Goal: Information Seeking & Learning: Learn about a topic

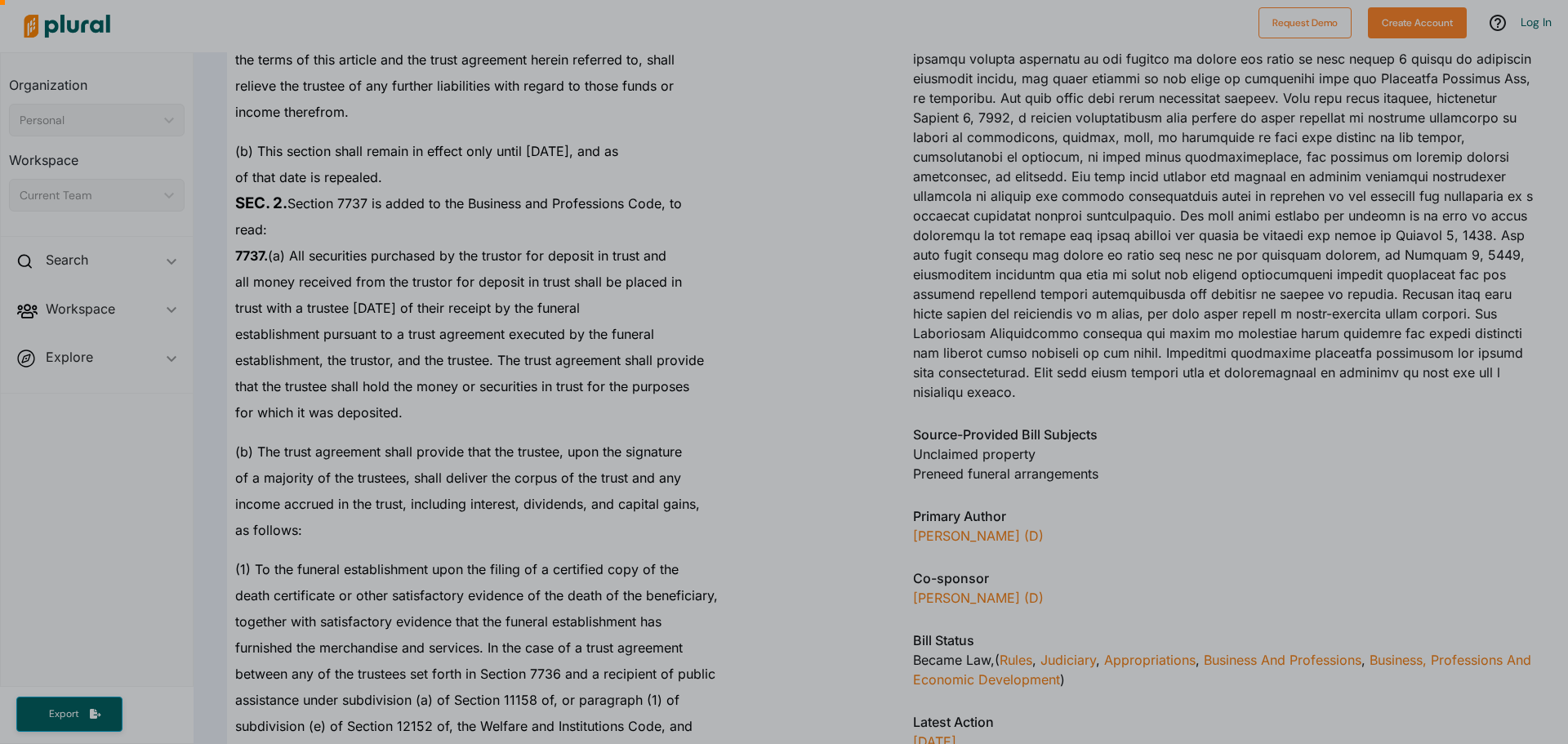
scroll to position [1471, 0]
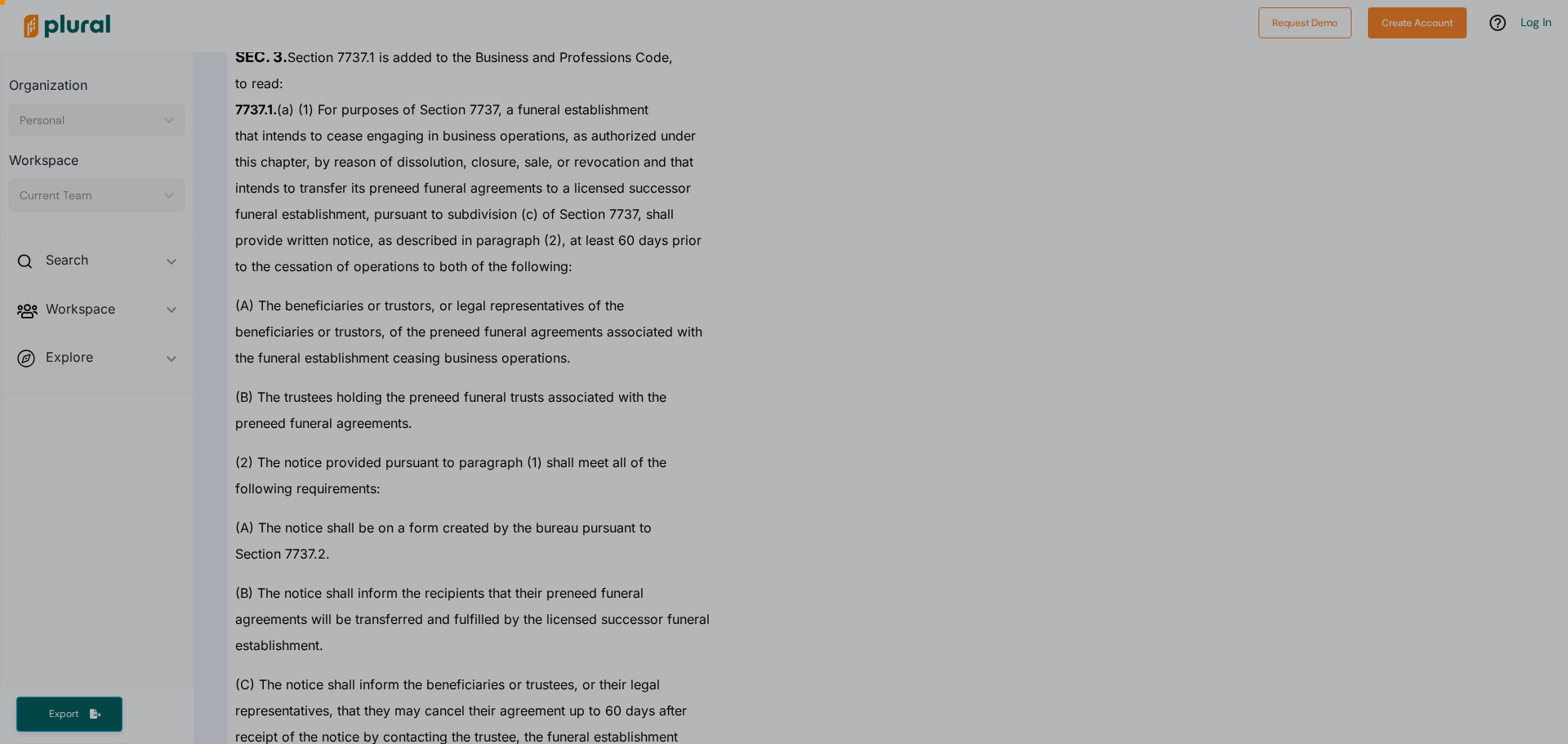
scroll to position [4842, 0]
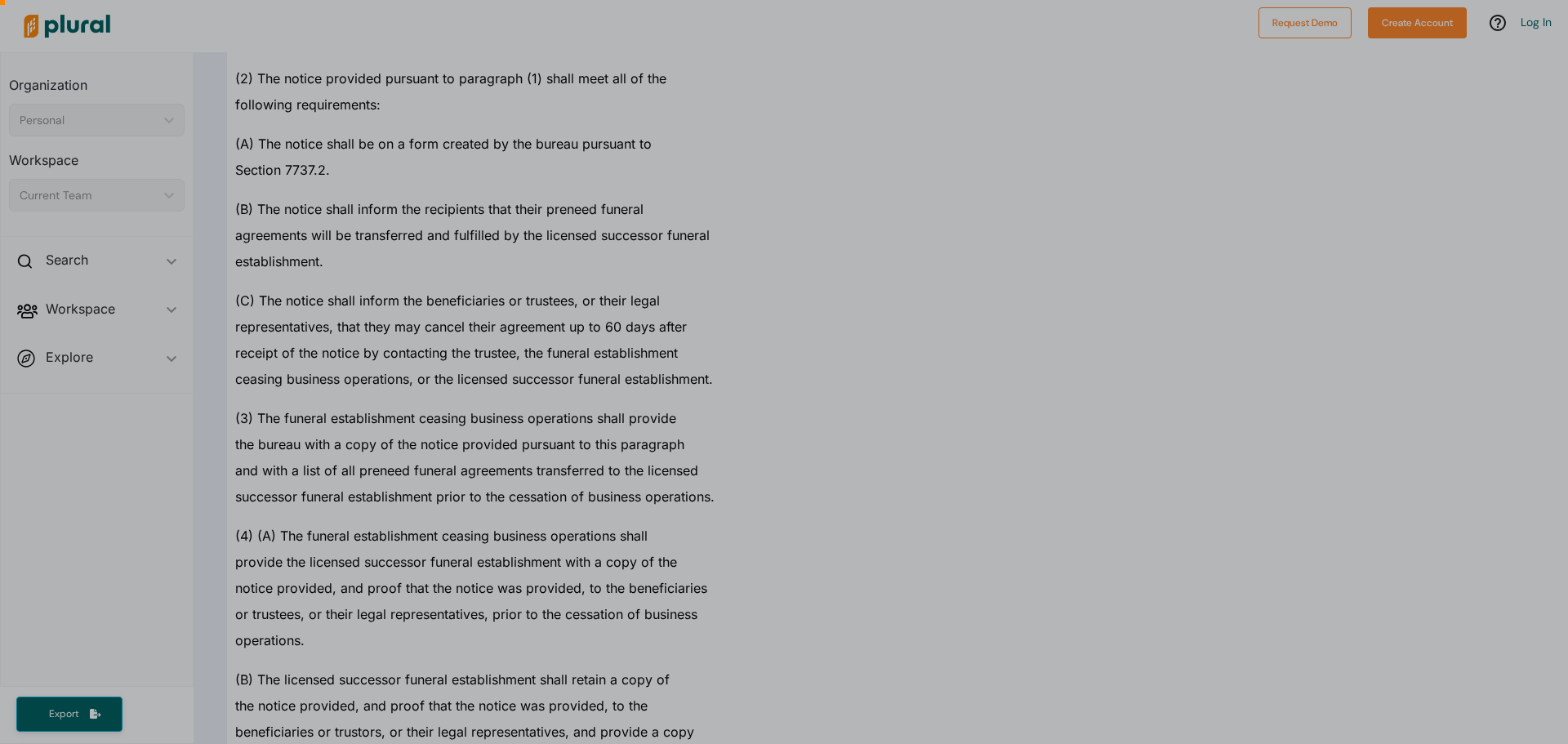
drag, startPoint x: 1557, startPoint y: 321, endPoint x: 1536, endPoint y: 445, distance: 125.8
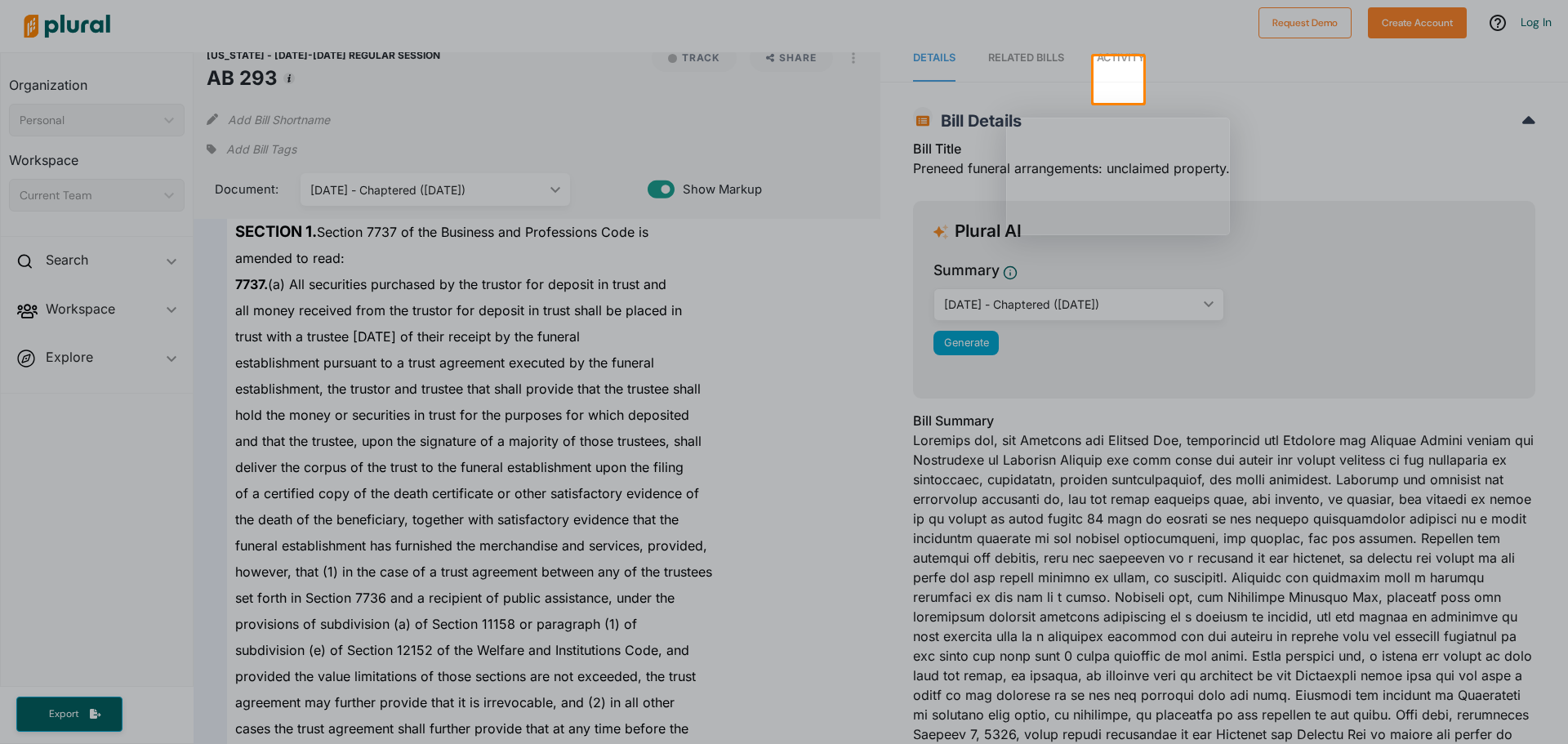
scroll to position [0, 0]
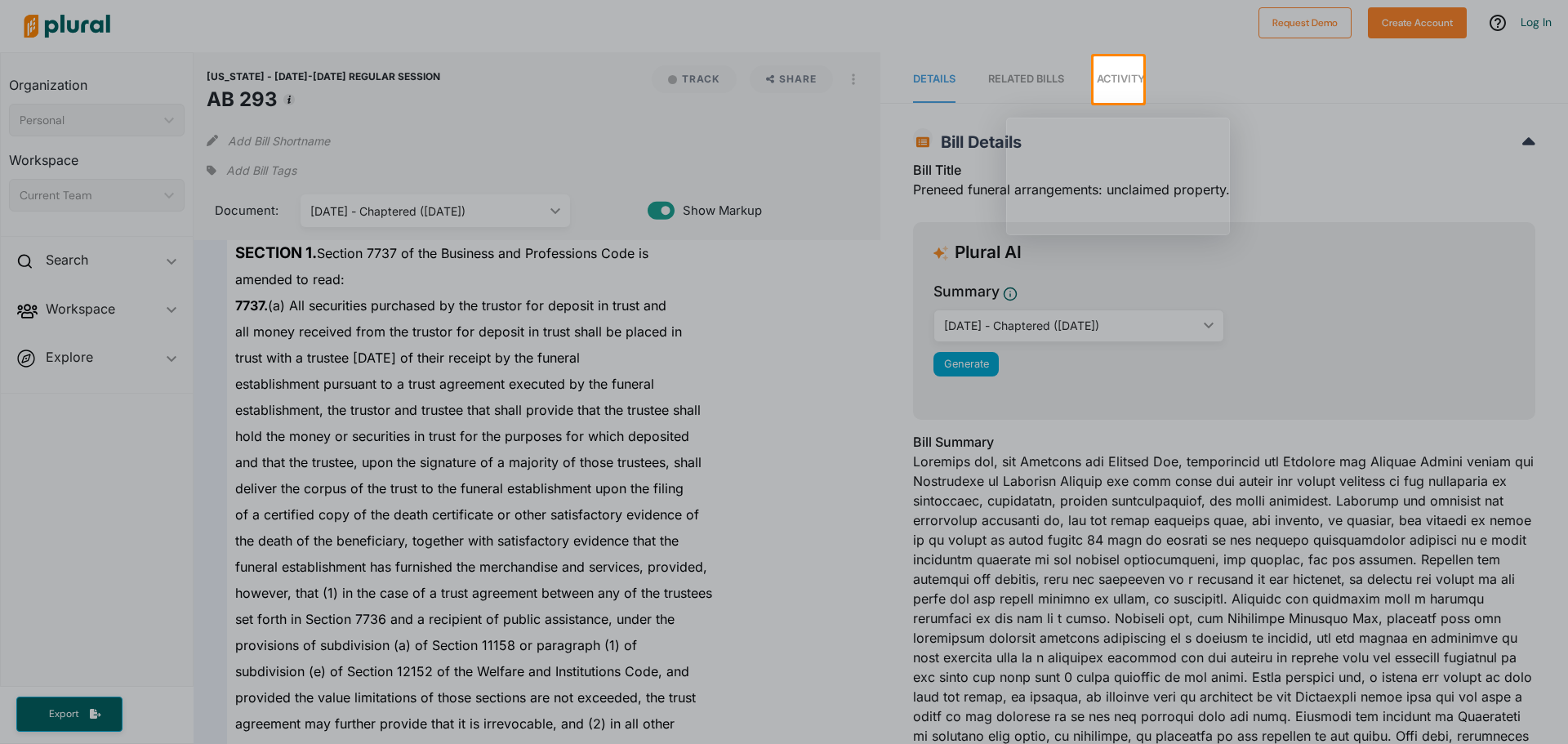
click at [1285, 498] on div at bounding box center [784, 424] width 1568 height 642
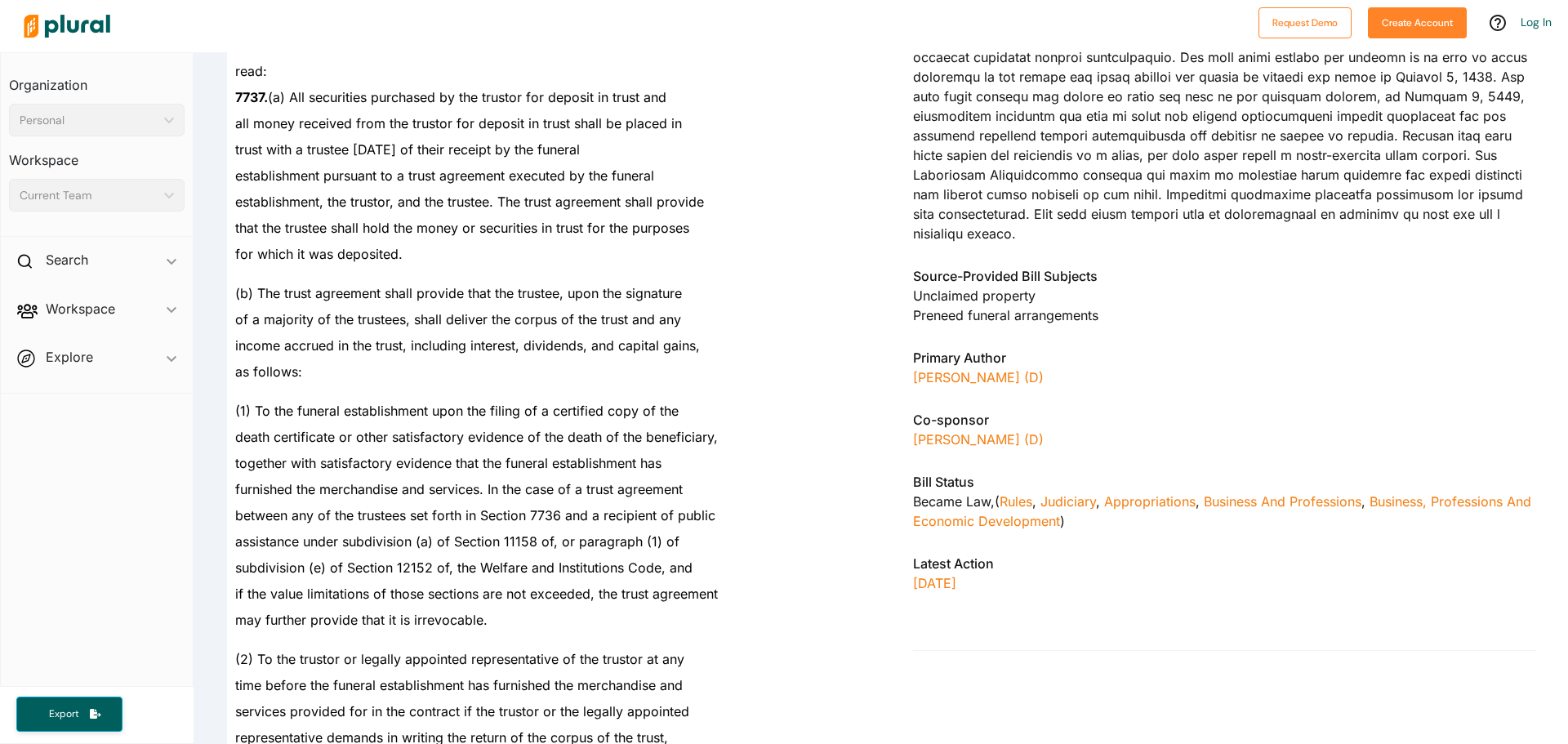
scroll to position [1389, 0]
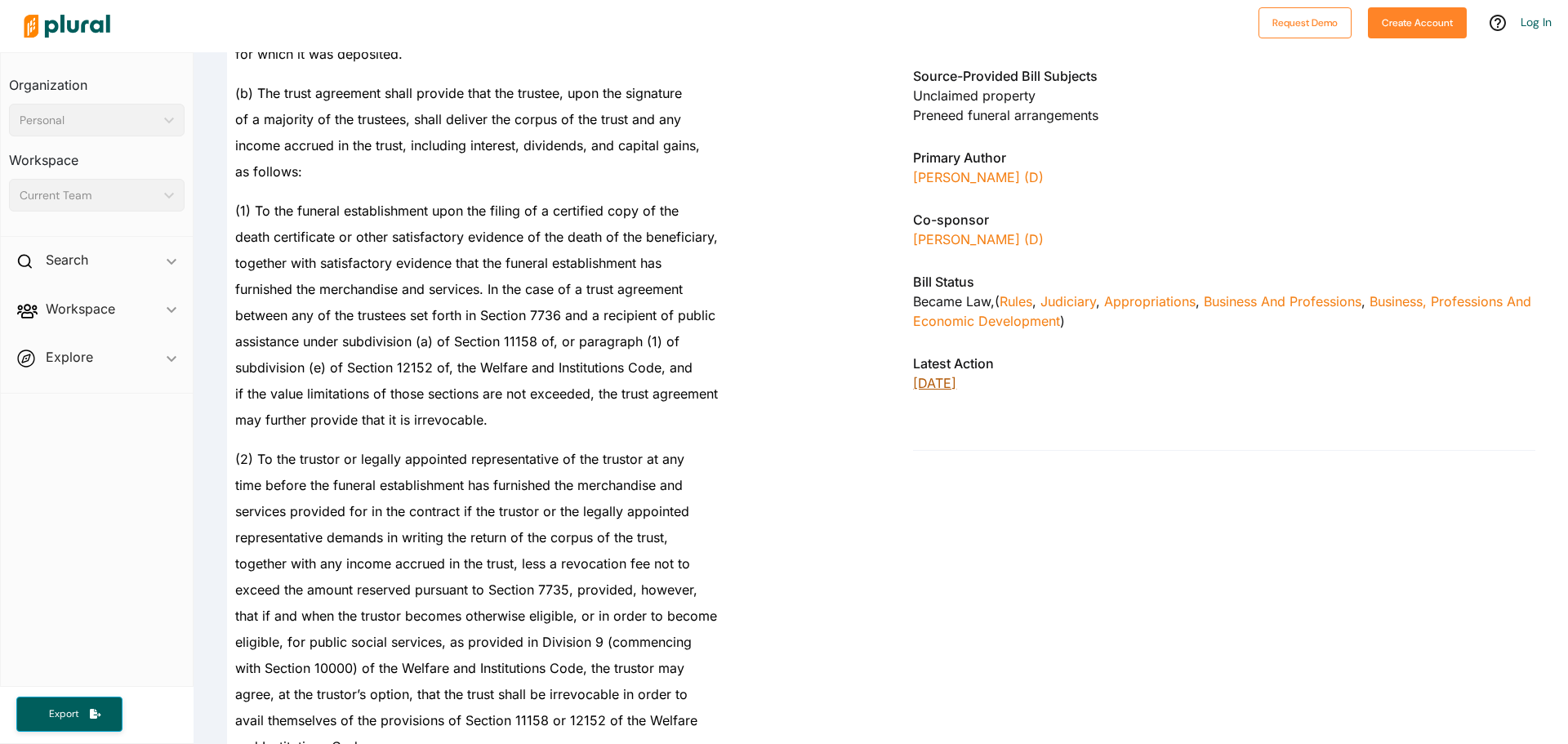
click at [944, 373] on p "[DATE]" at bounding box center [1224, 383] width 622 height 20
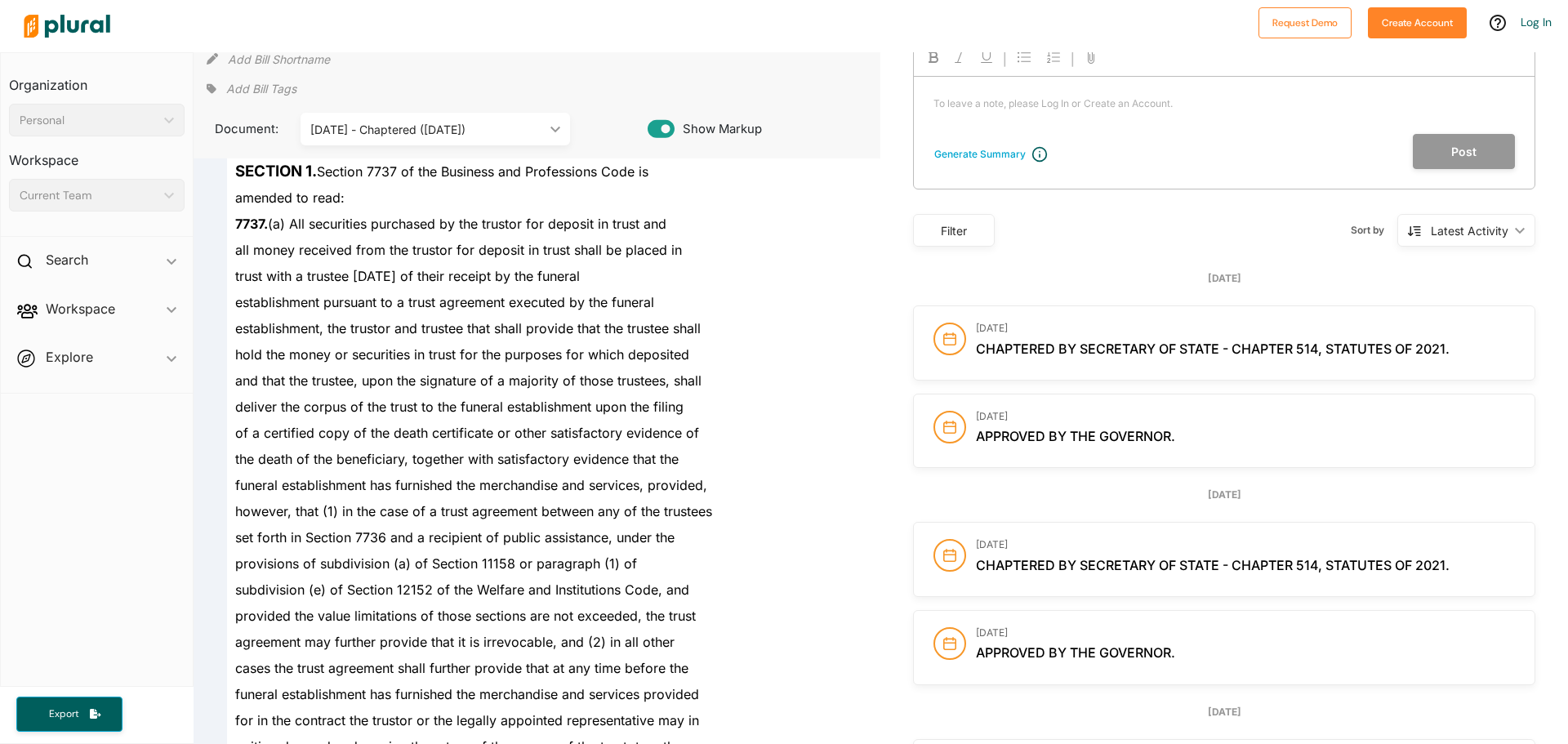
scroll to position [0, 0]
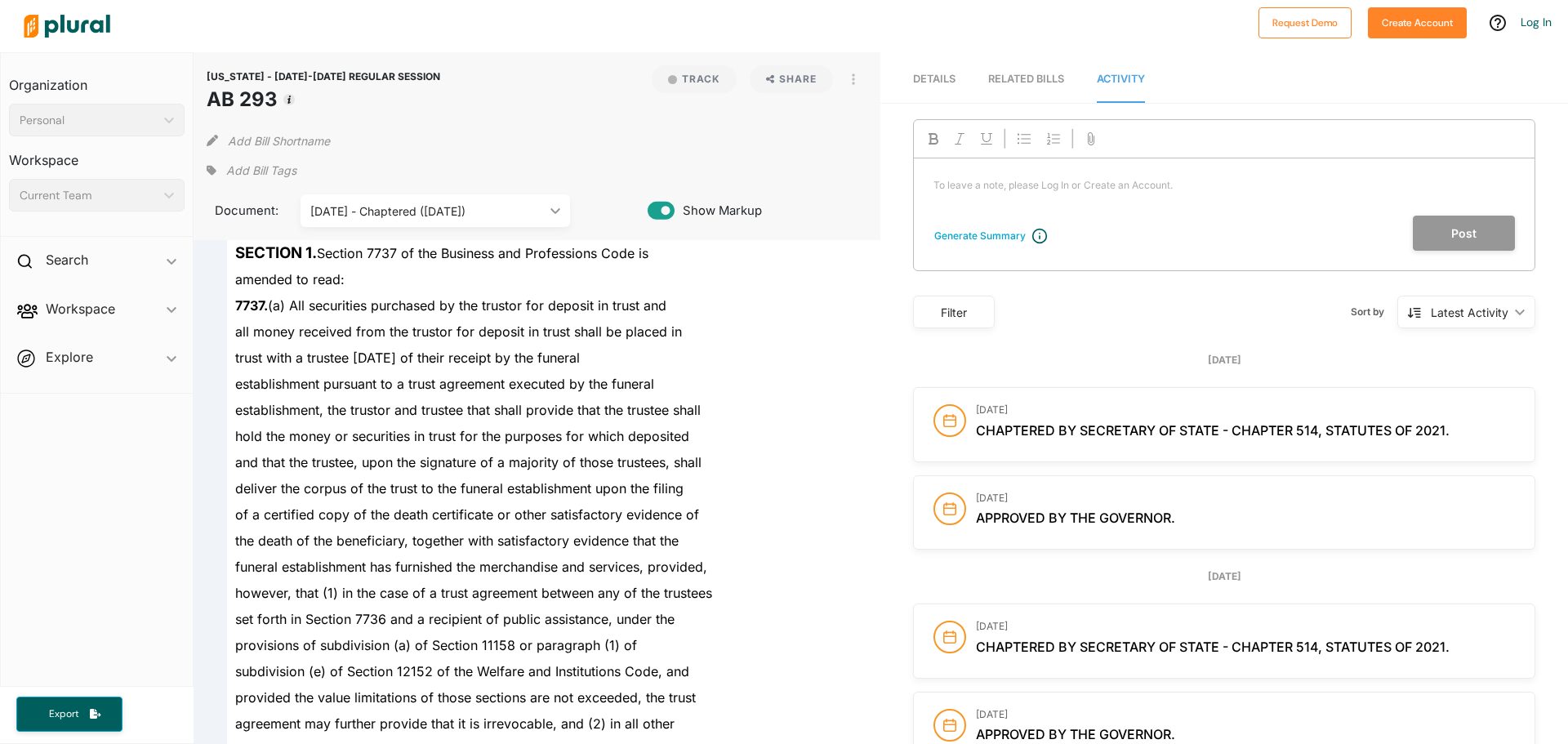
click at [1015, 413] on h3 "[DATE]" at bounding box center [1245, 410] width 539 height 12
click at [1389, 435] on span "Chaptered by Secretary of State - Chapter 514, Statutes of 2021." at bounding box center [1212, 430] width 474 height 16
click at [1015, 491] on div "[DATE] Approved by the Governor." at bounding box center [1224, 513] width 621 height 74
click at [1023, 509] on div "[DATE] Approved by the Governor." at bounding box center [1245, 513] width 539 height 41
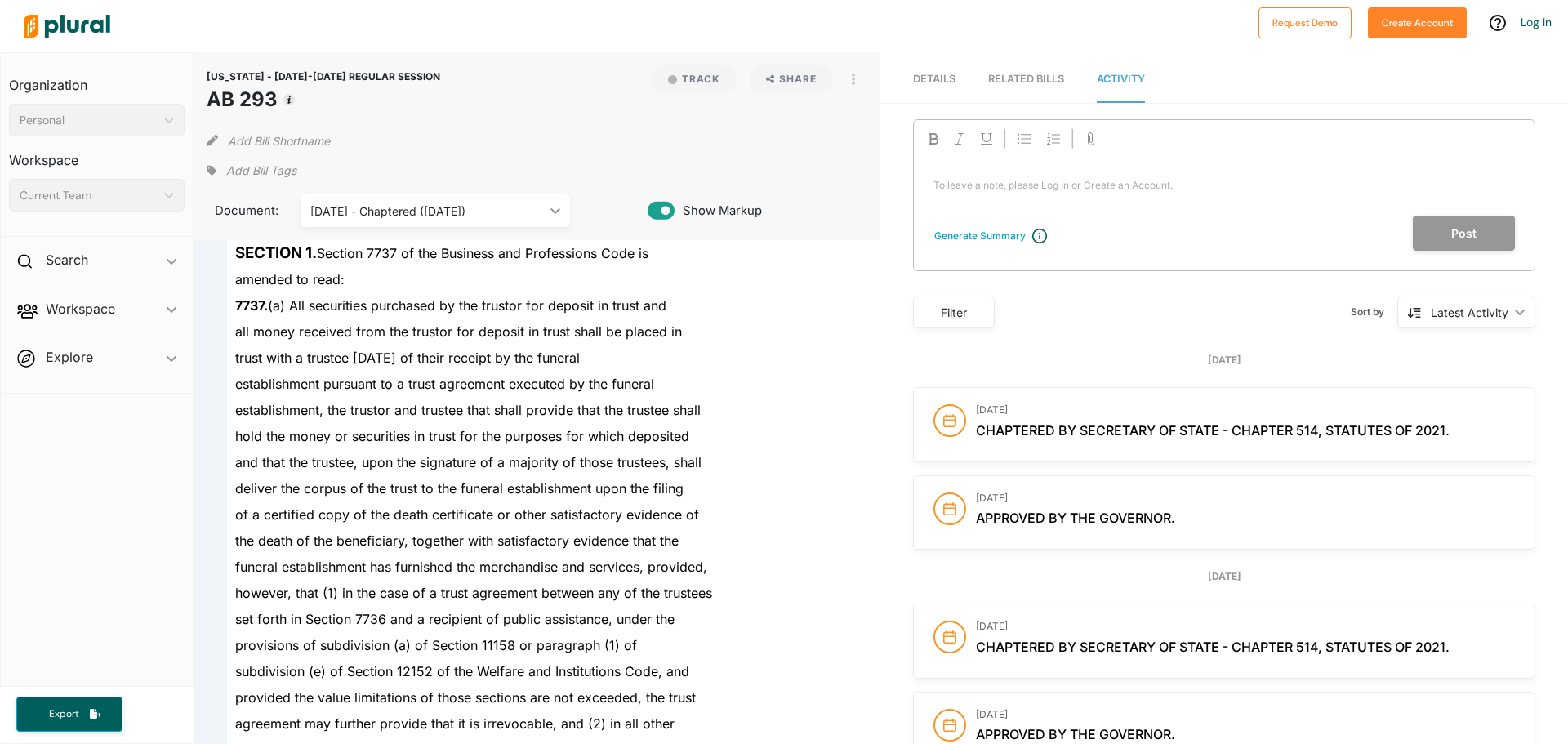
click at [1042, 524] on span "Approved by the Governor." at bounding box center [1075, 518] width 199 height 16
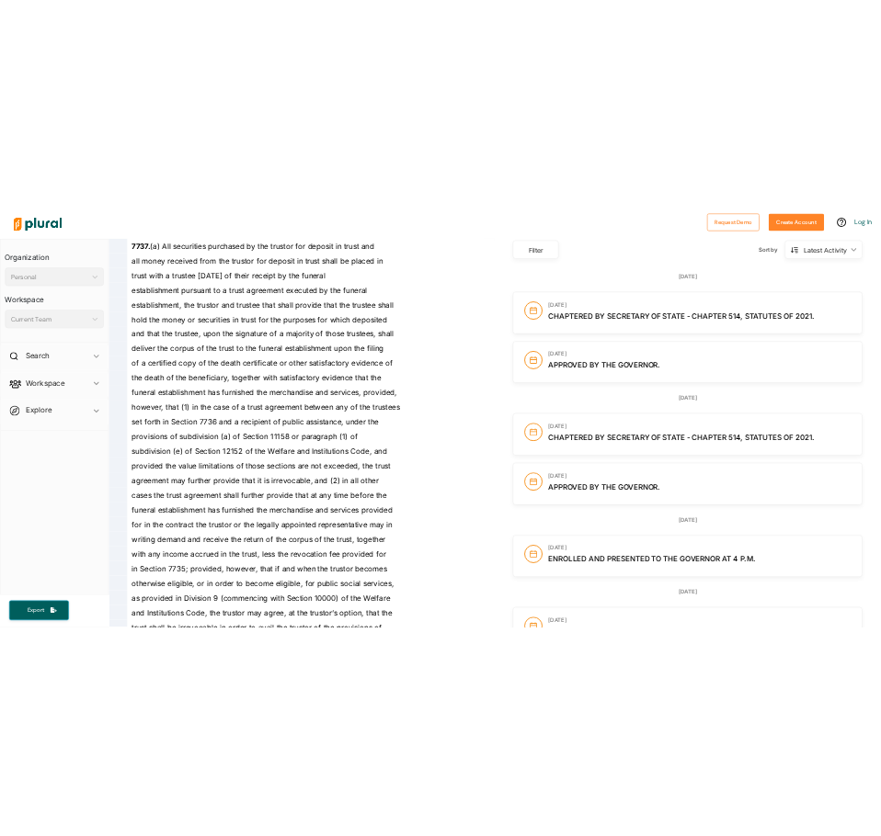
scroll to position [276, 0]
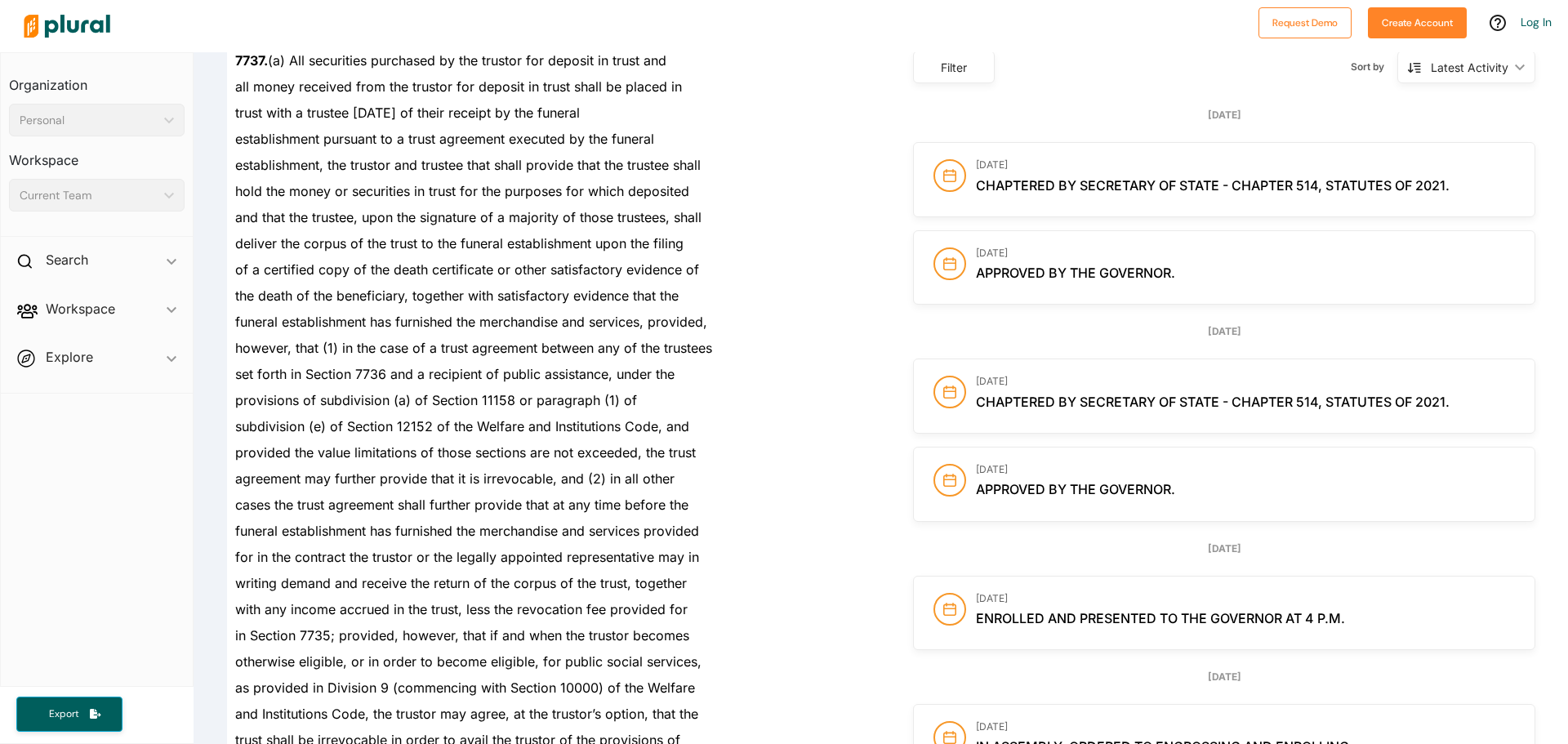
click at [1150, 404] on span "Chaptered by Secretary of State - Chapter 514, Statutes of 2021." at bounding box center [1212, 402] width 474 height 16
click at [1119, 467] on h3 "[DATE]" at bounding box center [1245, 469] width 539 height 12
click at [1110, 484] on span "Approved by the Governor." at bounding box center [1075, 489] width 199 height 16
